Goal: Task Accomplishment & Management: Manage account settings

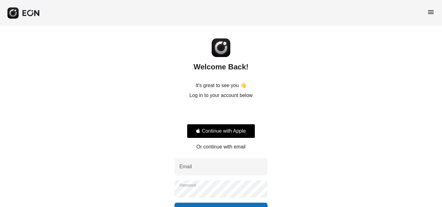
scroll to position [45, 0]
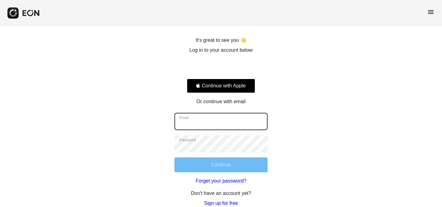
type input "**********"
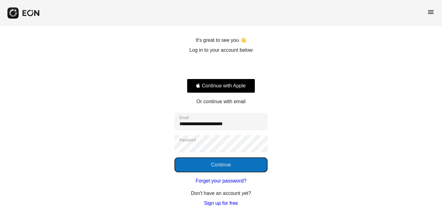
click at [226, 165] on button "Continue" at bounding box center [220, 165] width 93 height 15
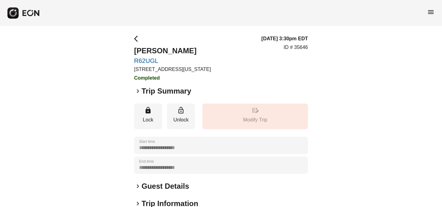
click at [428, 11] on span "menu" at bounding box center [430, 11] width 7 height 7
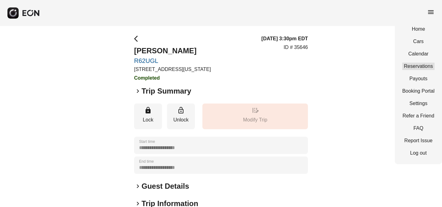
click at [427, 65] on link "Reservations" at bounding box center [418, 66] width 32 height 7
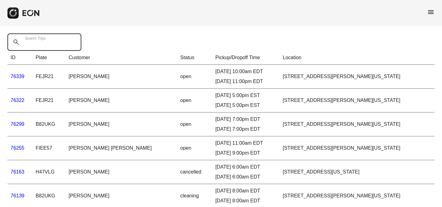
click at [40, 47] on Trips "Search Trips" at bounding box center [44, 42] width 74 height 17
type Trips "*****"
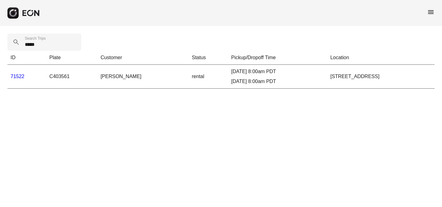
click at [17, 76] on link "71522" at bounding box center [18, 76] width 14 height 5
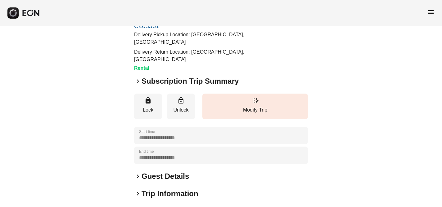
scroll to position [35, 0]
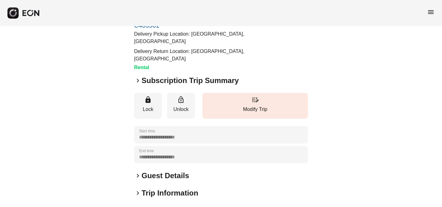
click at [137, 80] on span "keyboard_arrow_right" at bounding box center [137, 80] width 7 height 7
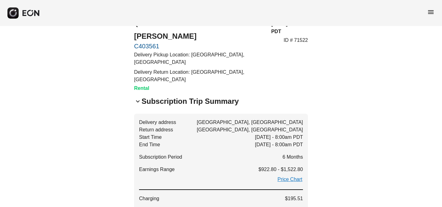
scroll to position [0, 0]
